Goal: Transaction & Acquisition: Purchase product/service

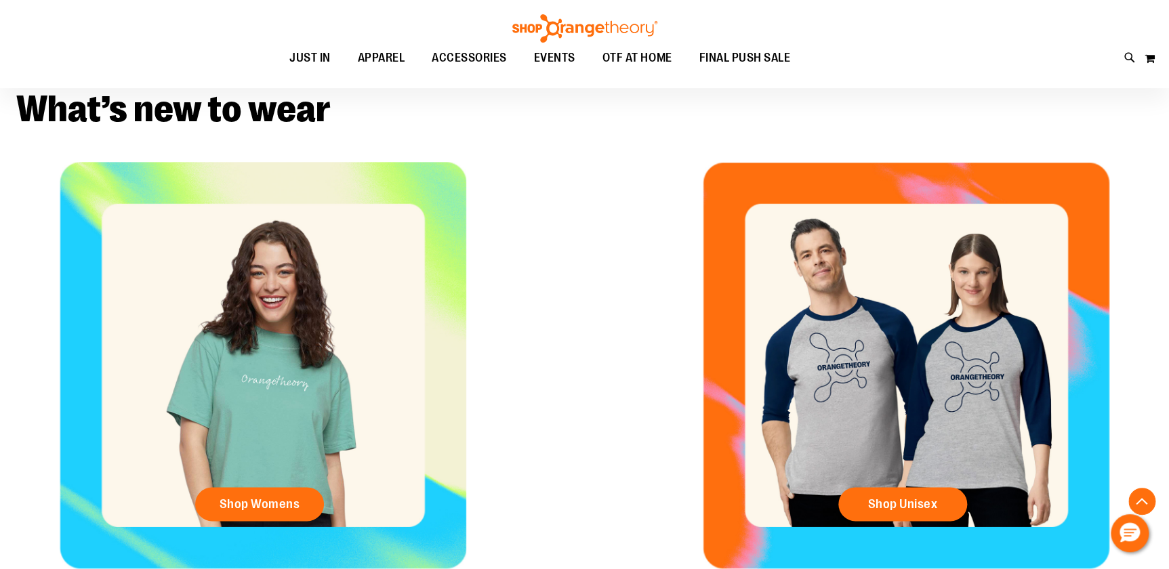
scroll to position [615, 0]
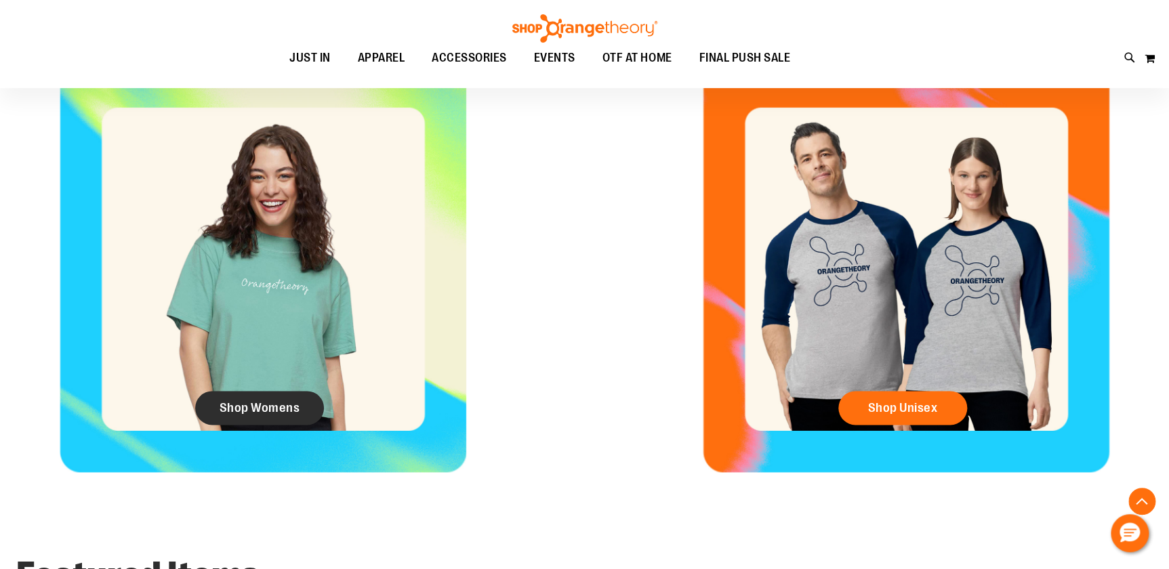
click at [267, 401] on span "Shop Womens" at bounding box center [259, 407] width 81 height 15
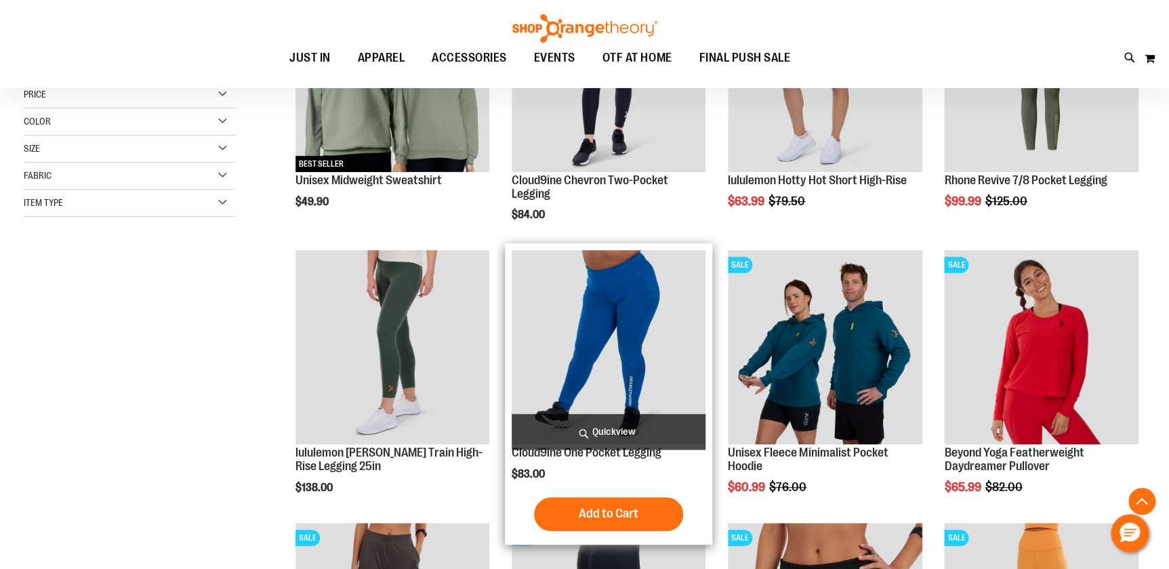
scroll to position [370, 0]
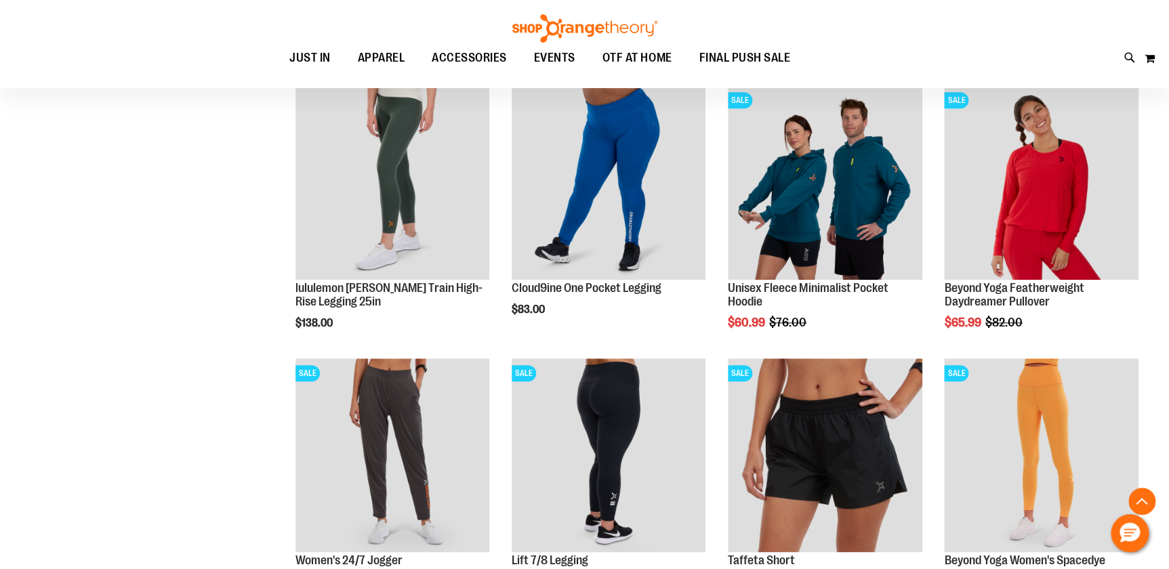
scroll to position [493, 0]
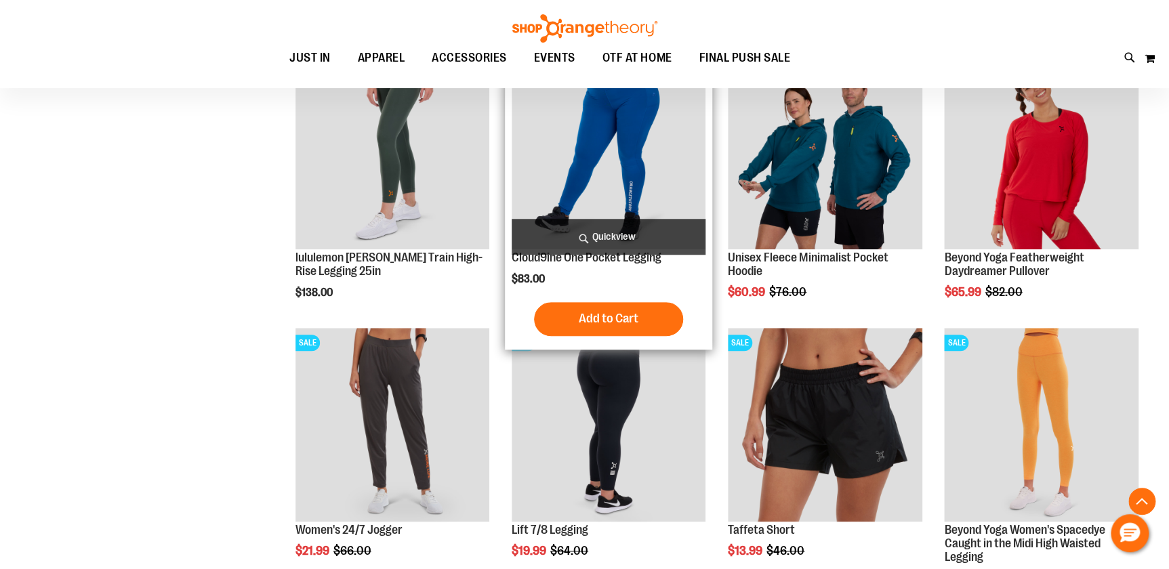
click at [647, 177] on img "product" at bounding box center [608, 152] width 194 height 194
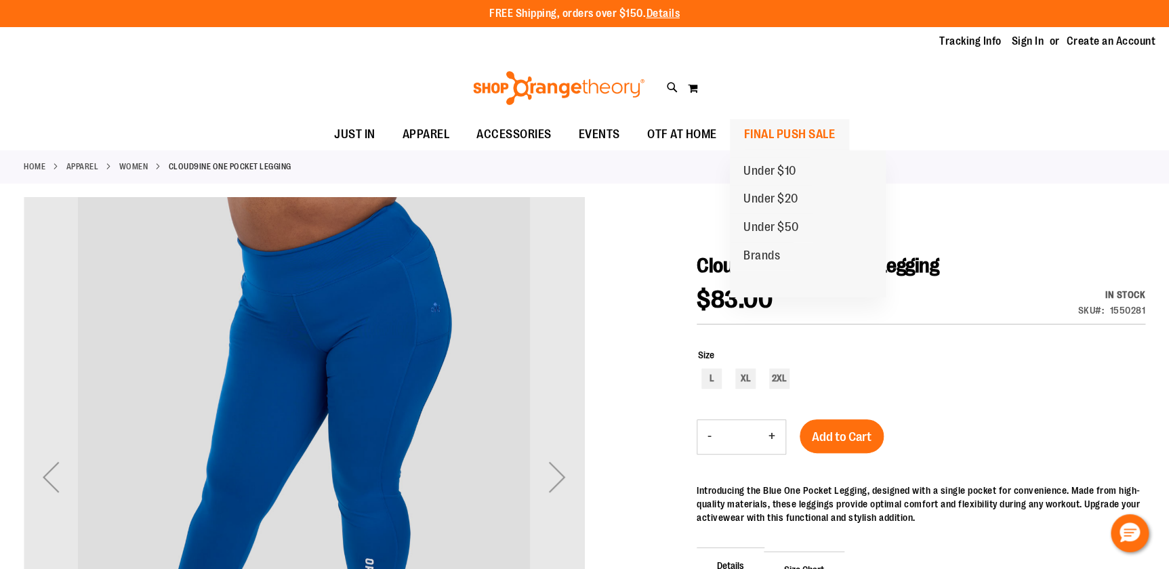
click at [736, 139] on link "FINAL PUSH SALE" at bounding box center [789, 134] width 119 height 31
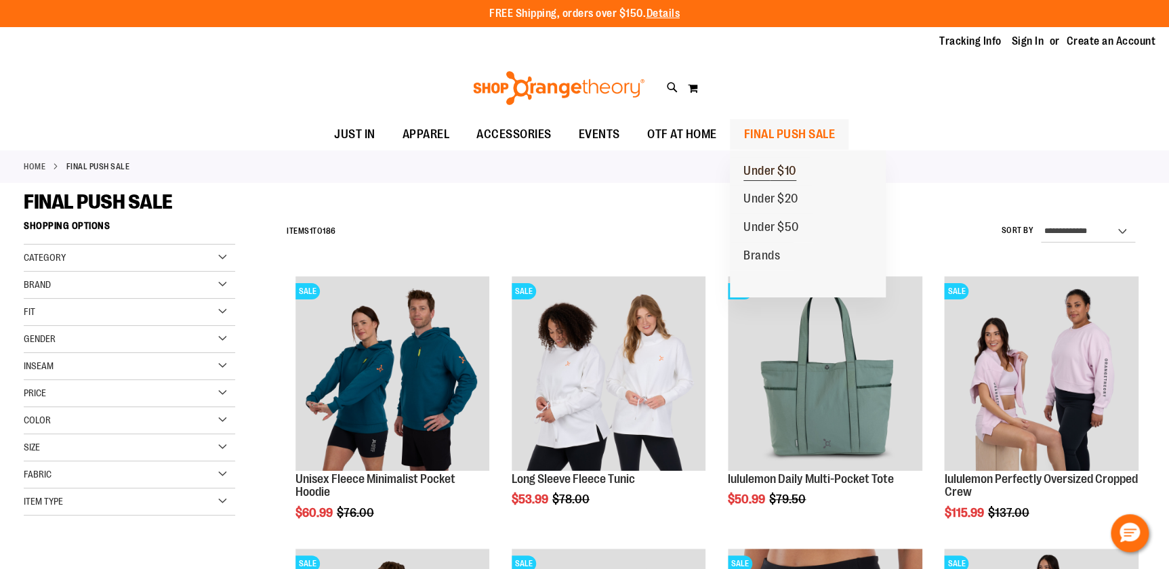
click at [776, 171] on span "Under $10" at bounding box center [769, 172] width 53 height 17
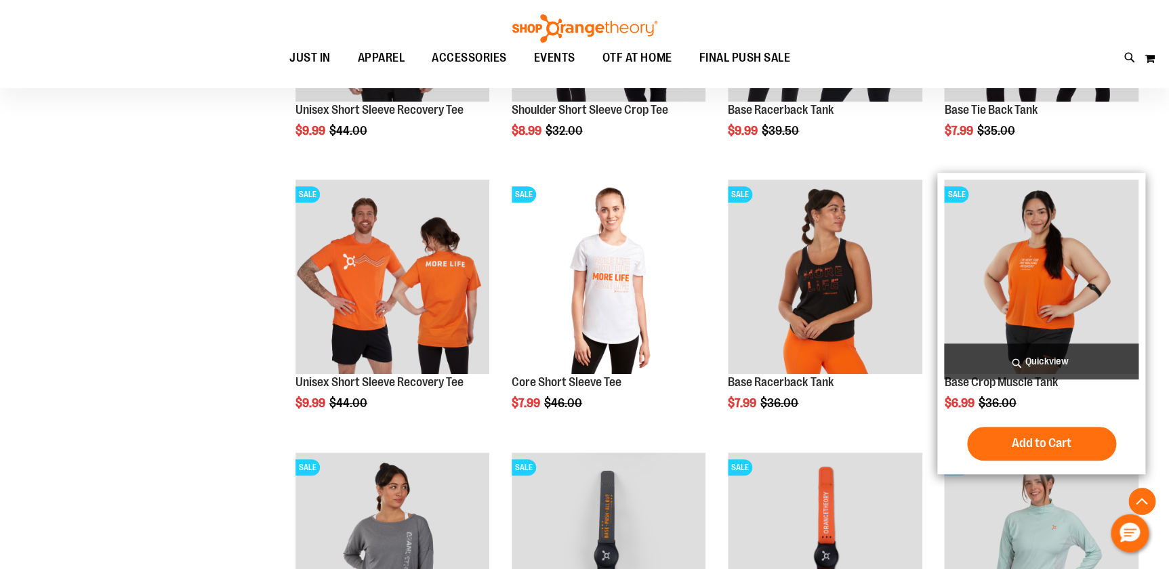
scroll to position [553, 0]
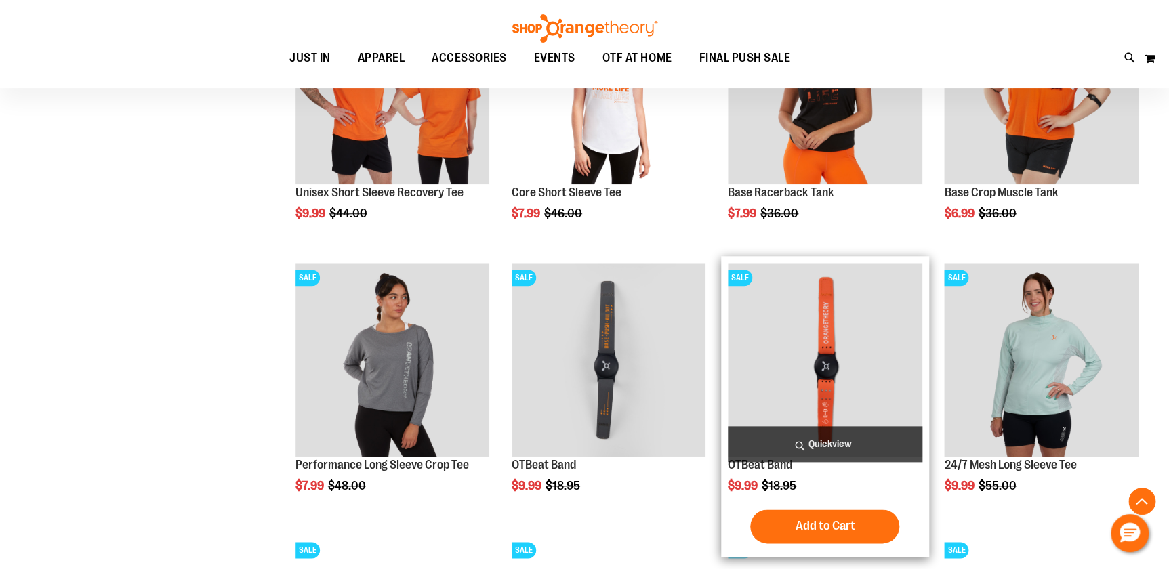
scroll to position [430, 0]
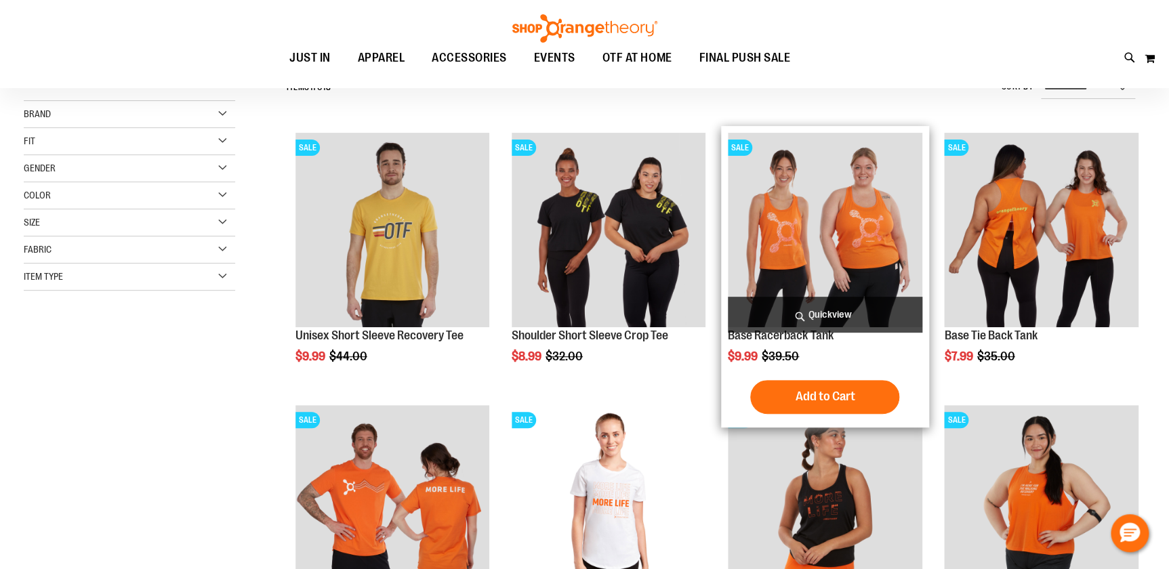
scroll to position [122, 0]
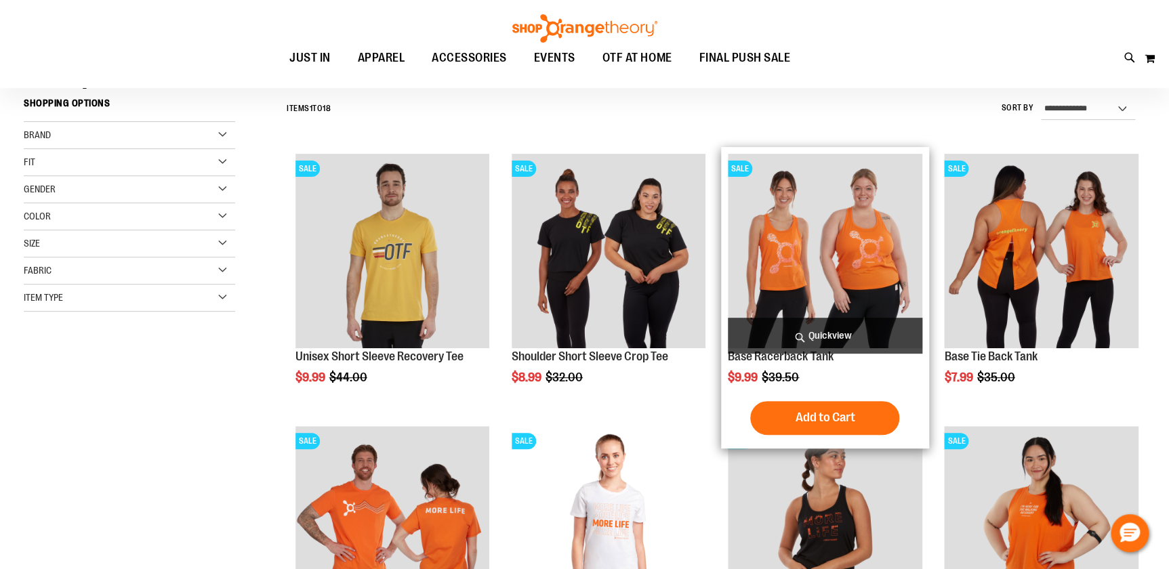
click at [845, 257] on img "product" at bounding box center [825, 251] width 194 height 194
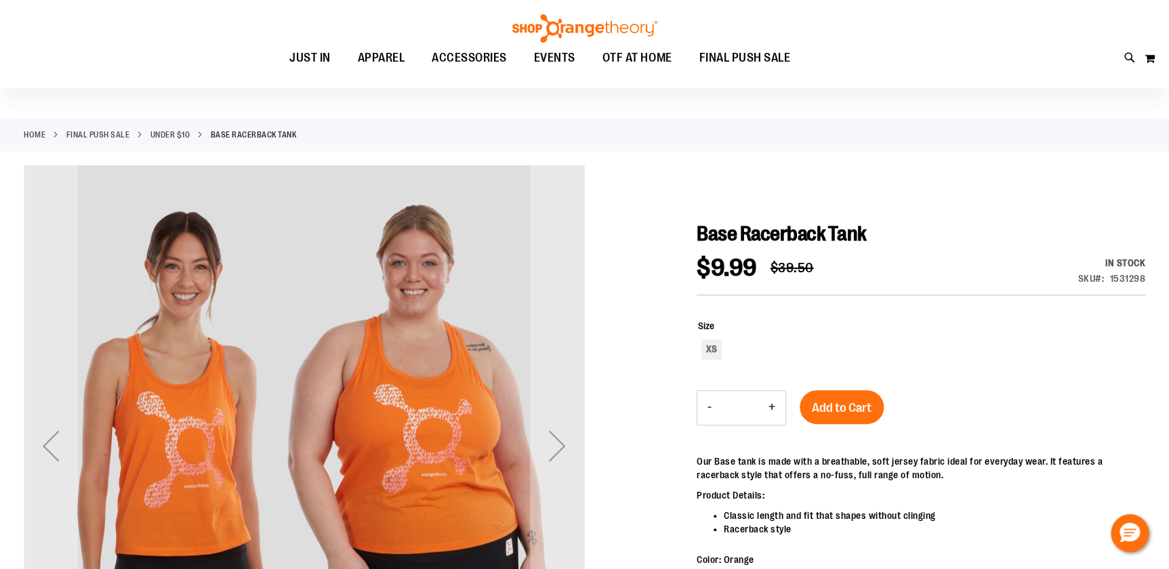
scroll to position [61, 0]
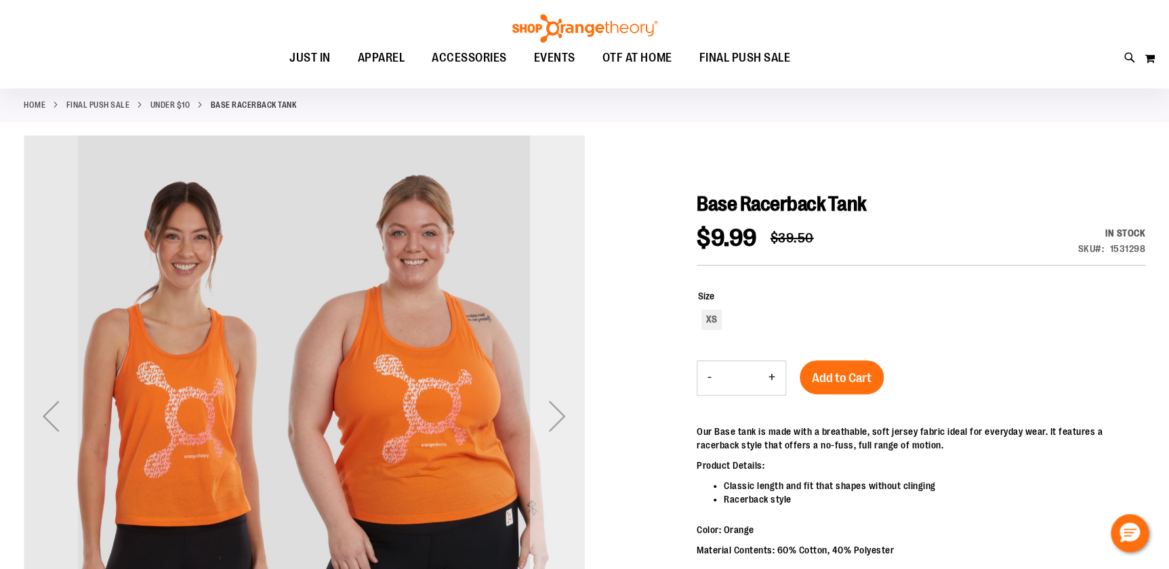
click at [547, 416] on div "Next" at bounding box center [557, 416] width 54 height 54
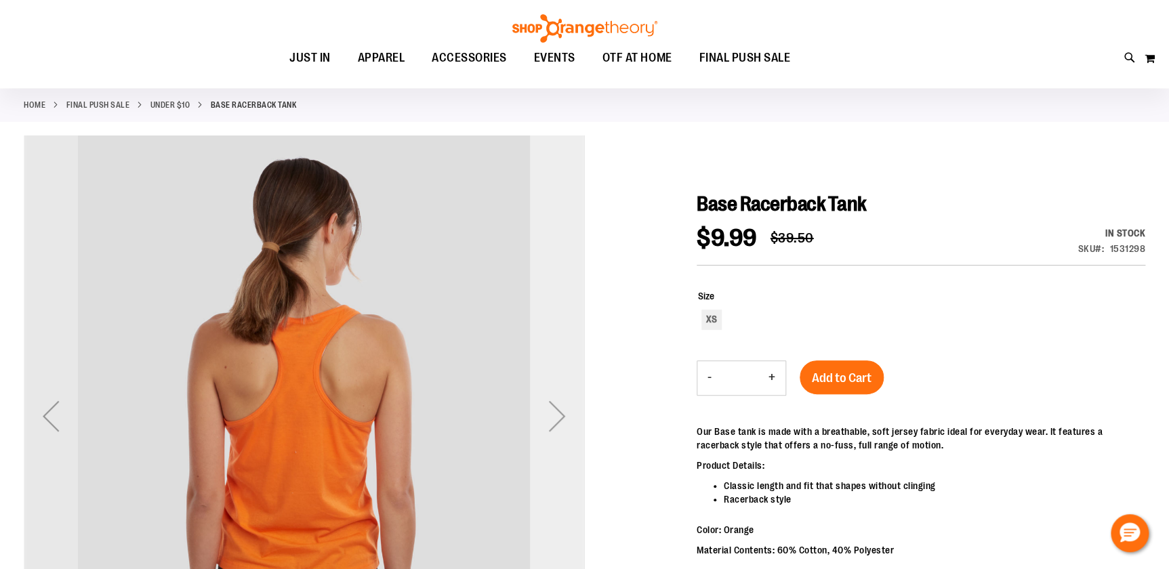
click at [547, 411] on div "Next" at bounding box center [557, 416] width 54 height 54
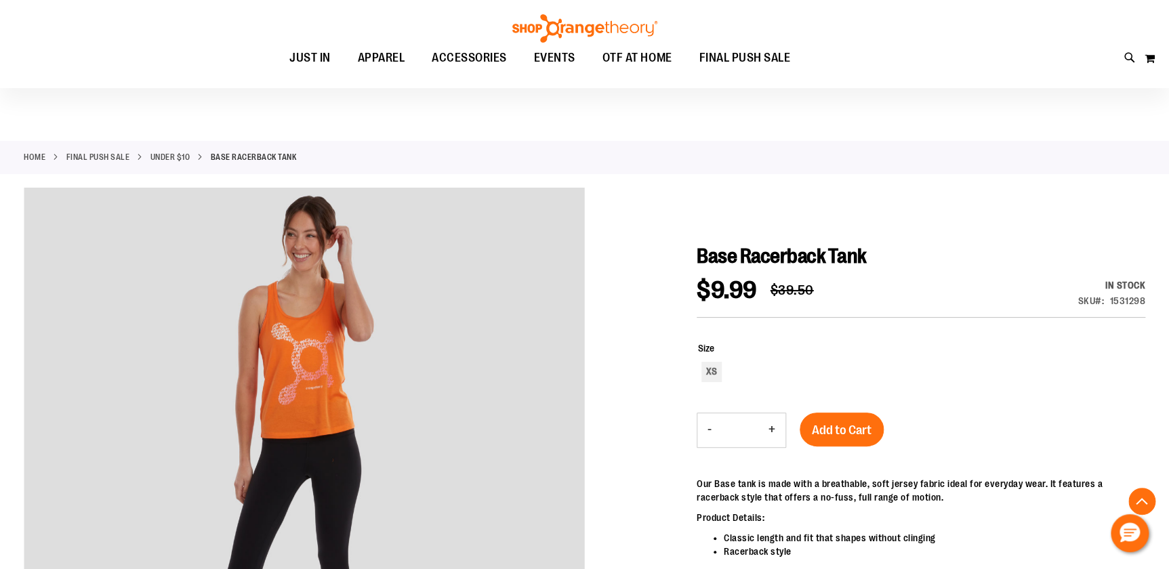
scroll to position [0, 0]
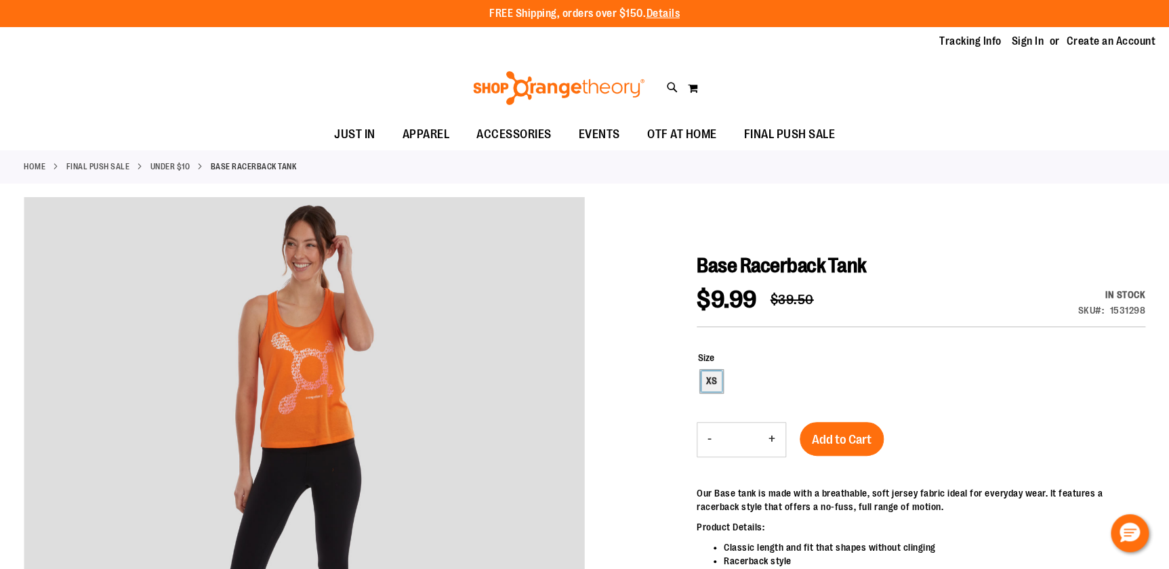
click at [716, 381] on div "XS" at bounding box center [711, 381] width 20 height 20
type input "***"
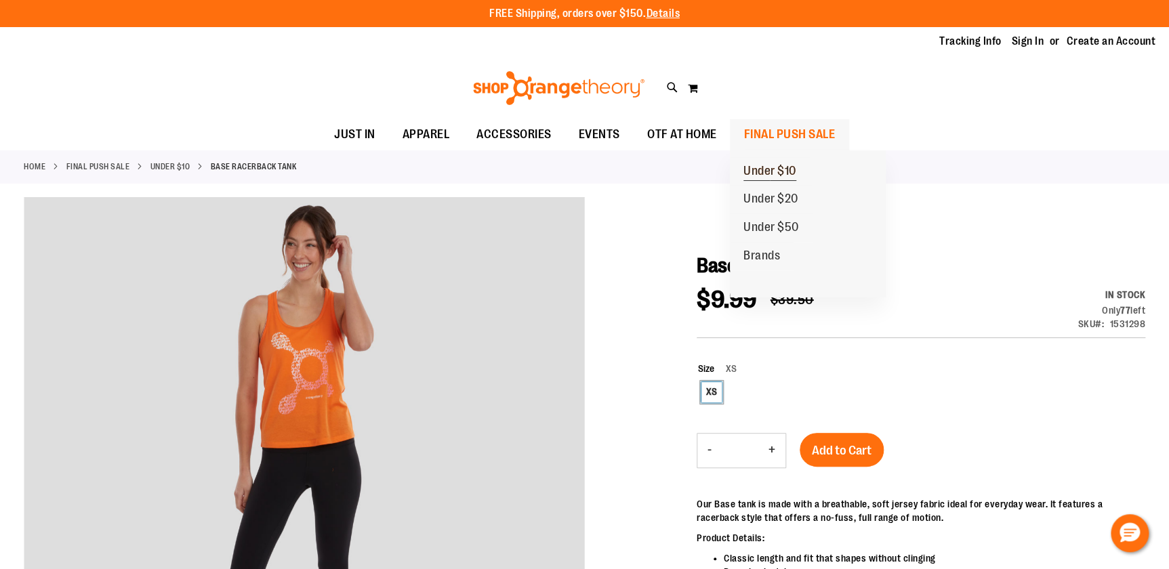
click at [762, 167] on span "Under $10" at bounding box center [769, 172] width 53 height 17
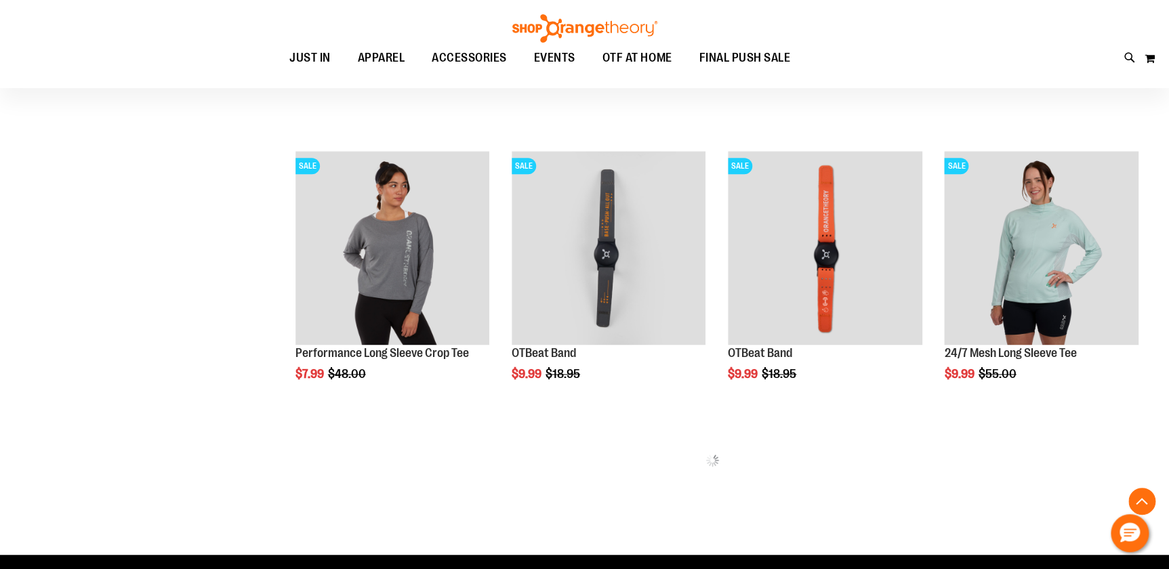
scroll to position [861, 0]
